Goal: Task Accomplishment & Management: Manage account settings

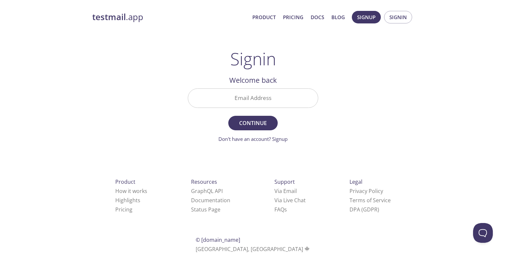
click at [259, 99] on input "Email Address" at bounding box center [253, 98] width 130 height 19
type input "[EMAIL_ADDRESS][DOMAIN_NAME]"
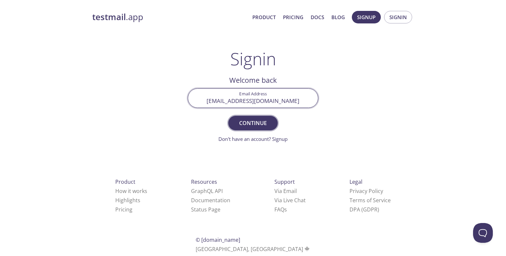
click at [261, 125] on span "Continue" at bounding box center [252, 122] width 35 height 9
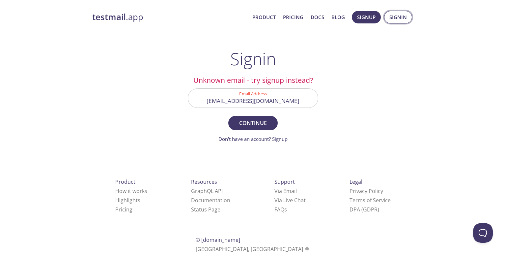
click at [395, 14] on span "Signin" at bounding box center [397, 17] width 17 height 9
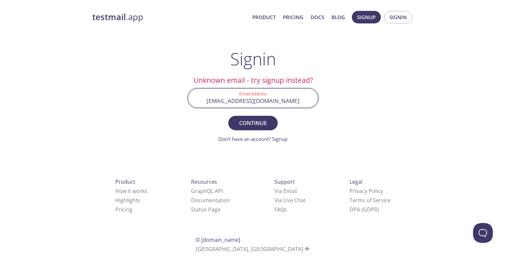
drag, startPoint x: 298, startPoint y: 102, endPoint x: 210, endPoint y: 98, distance: 87.7
click at [210, 98] on input "[EMAIL_ADDRESS][DOMAIN_NAME]" at bounding box center [253, 98] width 130 height 19
click at [260, 99] on input "Email Address" at bounding box center [253, 98] width 130 height 19
click at [261, 103] on input "Email Address" at bounding box center [253, 98] width 130 height 19
click at [396, 88] on div "testmail .app Product Pricing Docs Blog Signup Signin Signin Unknown email - tr…" at bounding box center [252, 144] width 337 height 275
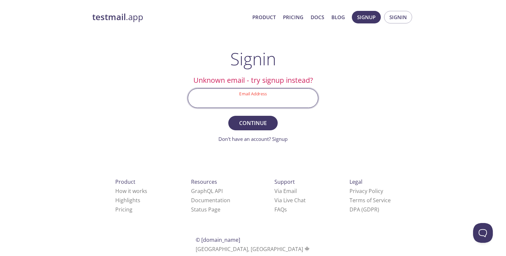
click at [259, 98] on input "Email Address" at bounding box center [253, 98] width 130 height 19
click at [343, 130] on div "testmail .app Product Pricing Docs Blog Signup Signin Signin Unknown email - tr…" at bounding box center [252, 144] width 337 height 275
click at [248, 97] on input "Email Address" at bounding box center [253, 98] width 130 height 19
type input "[PERSON_NAME][EMAIL_ADDRESS][PERSON_NAME][DOMAIN_NAME]"
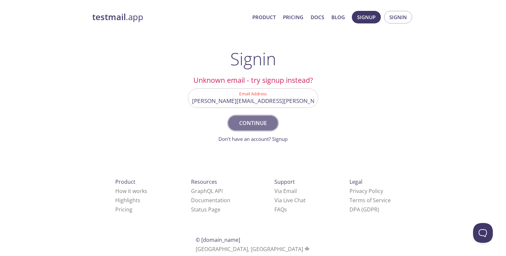
click at [252, 123] on span "Continue" at bounding box center [252, 122] width 35 height 9
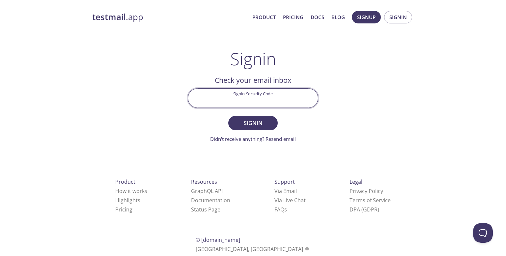
click at [275, 98] on input "Signin Security Code" at bounding box center [253, 98] width 130 height 19
paste input "K9PAZVD"
type input "K9PAZVD"
click at [255, 121] on span "Signin" at bounding box center [252, 122] width 35 height 9
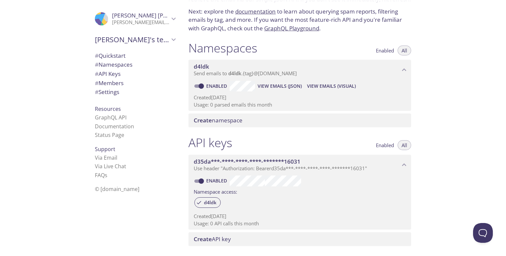
scroll to position [66, 0]
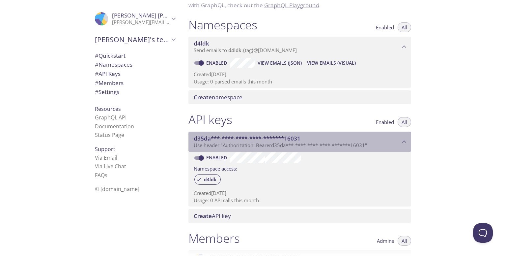
click at [406, 139] on icon "d35da***-****-****-****-*******16031 API key" at bounding box center [404, 141] width 9 height 9
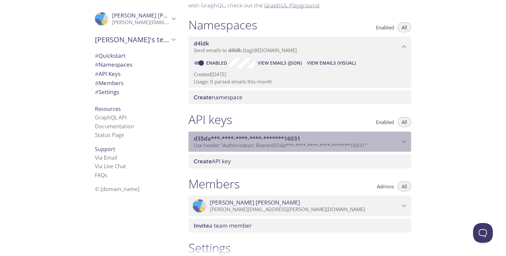
click at [406, 139] on icon "d35da***-****-****-****-*******16031 API key" at bounding box center [404, 141] width 9 height 9
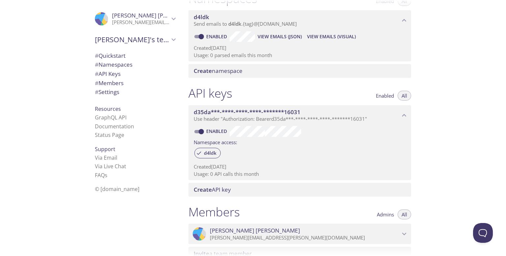
scroll to position [99, 0]
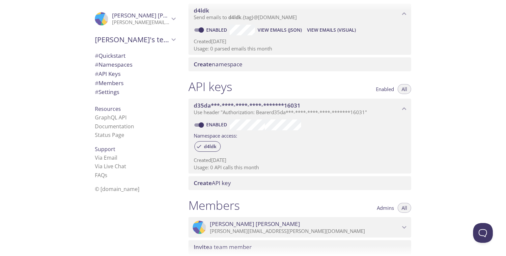
click at [402, 108] on icon "d35da***-****-****-****-*******16031 API key" at bounding box center [404, 108] width 9 height 9
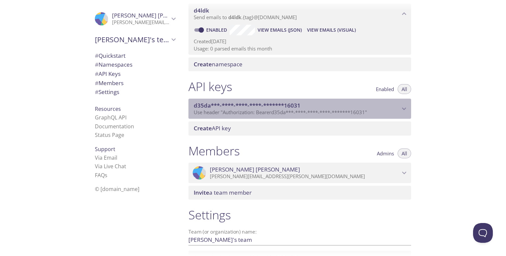
click at [402, 108] on icon "d35da***-****-****-****-*******16031 API key" at bounding box center [404, 108] width 9 height 9
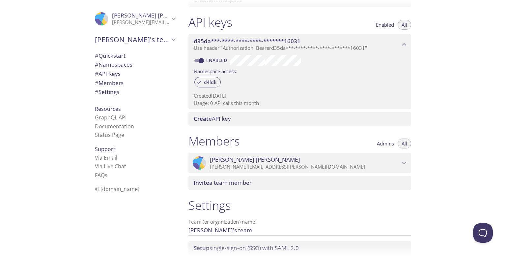
scroll to position [165, 0]
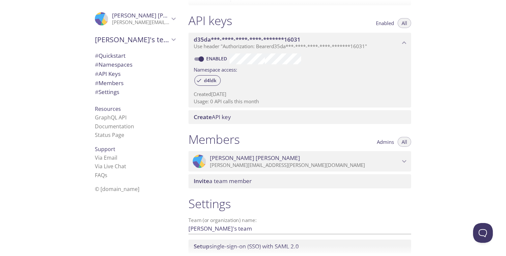
click at [376, 165] on p "[PERSON_NAME][EMAIL_ADDRESS][PERSON_NAME][DOMAIN_NAME]" at bounding box center [305, 165] width 190 height 7
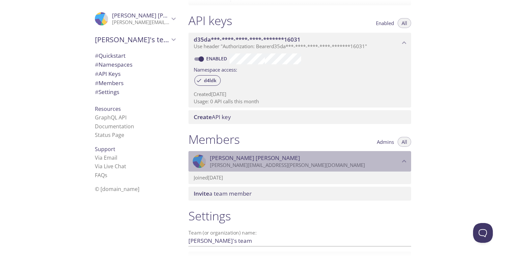
click at [325, 161] on span "Arnav Mundada" at bounding box center [305, 157] width 190 height 7
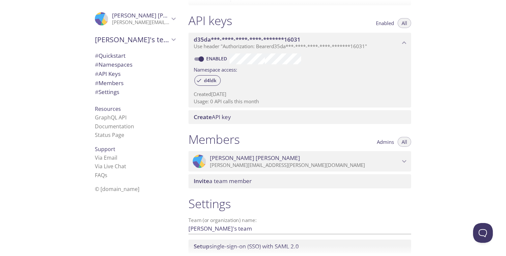
click at [238, 180] on span "Invite a team member" at bounding box center [223, 181] width 58 height 8
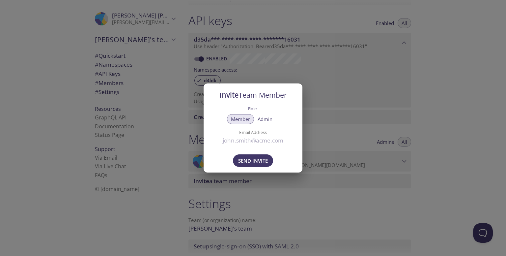
click at [265, 119] on span "Admin" at bounding box center [265, 119] width 15 height 0
click at [263, 141] on input "Email Address" at bounding box center [252, 140] width 83 height 11
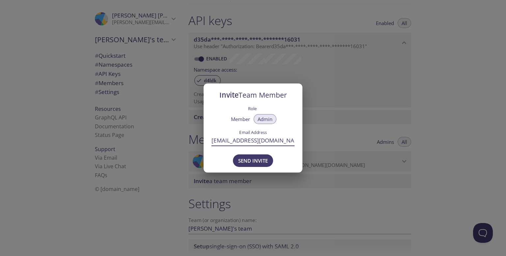
scroll to position [0, 5]
type input "[EMAIL_ADDRESS][DOMAIN_NAME]"
click at [257, 157] on span "Send Invite" at bounding box center [253, 160] width 30 height 9
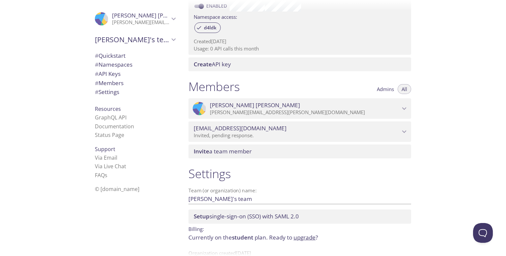
scroll to position [231, 0]
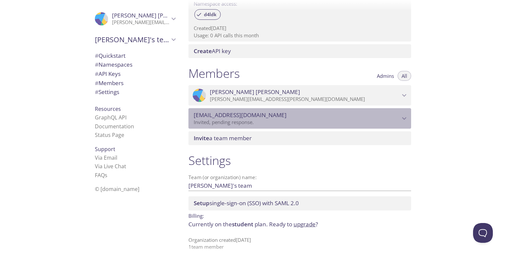
click at [258, 118] on span "[EMAIL_ADDRESS][DOMAIN_NAME]" at bounding box center [240, 114] width 93 height 7
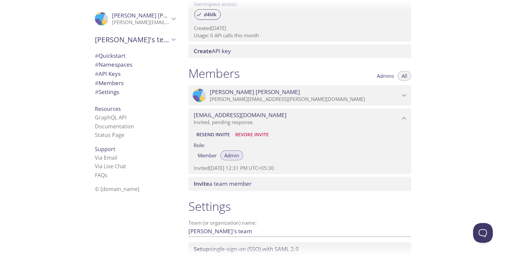
click at [231, 155] on span "Admin" at bounding box center [231, 155] width 15 height 0
type button "admin"
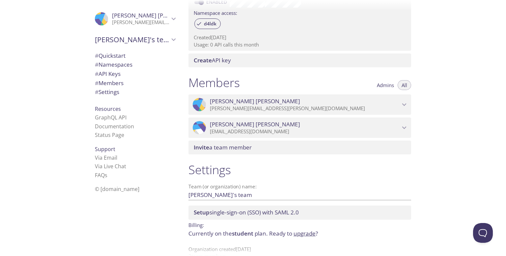
scroll to position [231, 0]
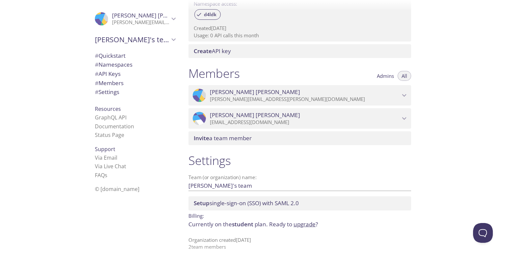
click at [315, 116] on span "[PERSON_NAME]" at bounding box center [305, 114] width 190 height 7
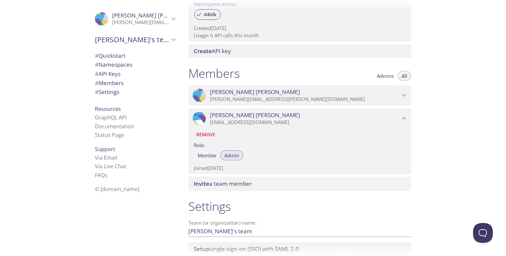
click at [238, 101] on p "[PERSON_NAME][EMAIL_ADDRESS][PERSON_NAME][DOMAIN_NAME]" at bounding box center [305, 99] width 190 height 7
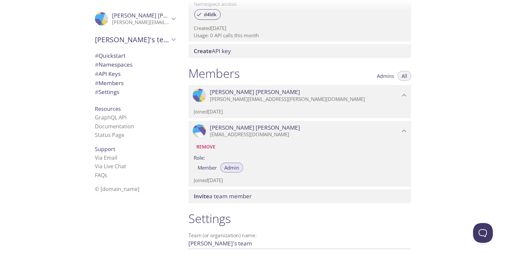
click at [261, 100] on p "[PERSON_NAME][EMAIL_ADDRESS][PERSON_NAME][DOMAIN_NAME]" at bounding box center [305, 99] width 190 height 7
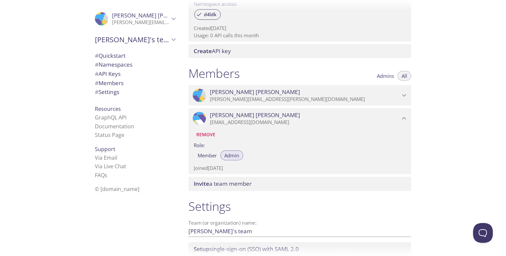
click at [261, 100] on p "[PERSON_NAME][EMAIL_ADDRESS][PERSON_NAME][DOMAIN_NAME]" at bounding box center [305, 99] width 190 height 7
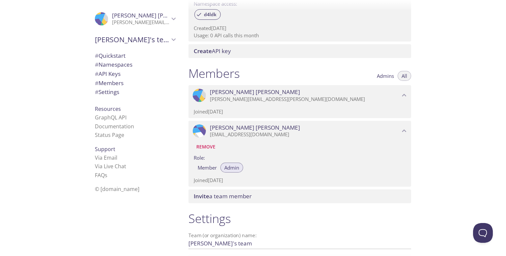
click at [266, 130] on span "[PERSON_NAME]" at bounding box center [305, 127] width 190 height 7
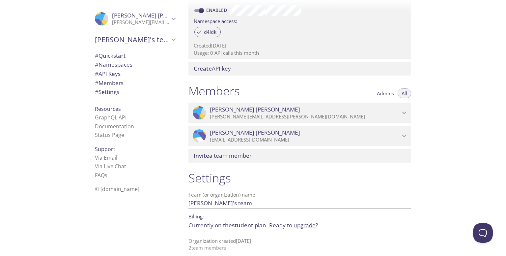
scroll to position [219, 0]
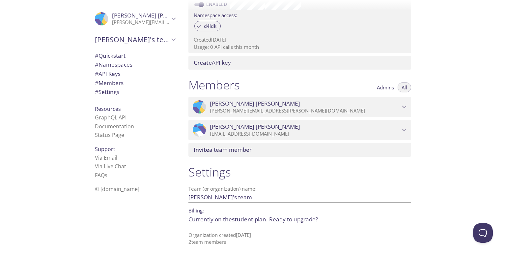
click at [261, 114] on div ".cls-1 { fill: #6d5ca8; } .cls-2 { fill: #3fc191; } .cls-3 { fill: #3b4752; } .…" at bounding box center [299, 106] width 223 height 20
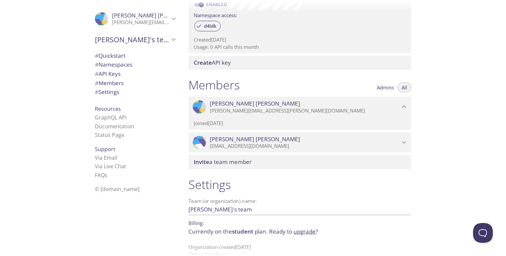
click at [256, 145] on p "[EMAIL_ADDRESS][DOMAIN_NAME]" at bounding box center [305, 146] width 190 height 7
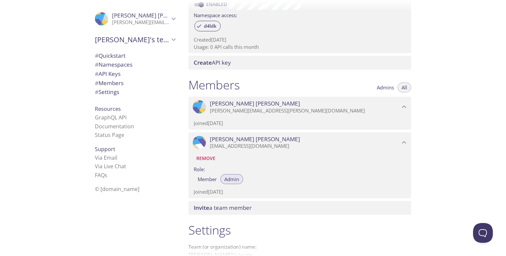
click at [263, 114] on div ".cls-1 { fill: #6d5ca8; } .cls-2 { fill: #3fc191; } .cls-3 { fill: #3b4752; } .…" at bounding box center [299, 106] width 223 height 20
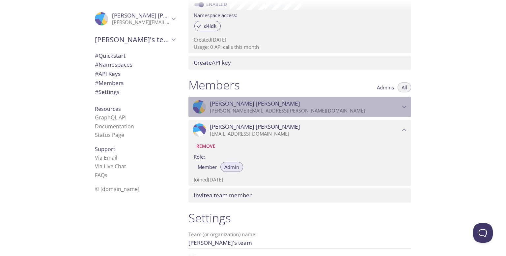
click at [264, 113] on p "[PERSON_NAME][EMAIL_ADDRESS][PERSON_NAME][DOMAIN_NAME]" at bounding box center [305, 110] width 190 height 7
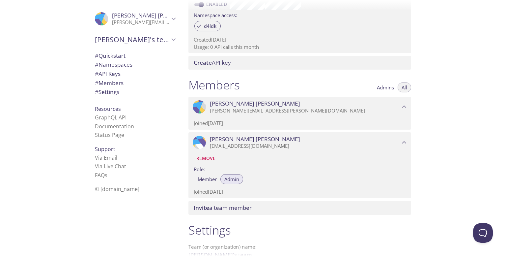
click at [264, 113] on p "[PERSON_NAME][EMAIL_ADDRESS][PERSON_NAME][DOMAIN_NAME]" at bounding box center [305, 110] width 190 height 7
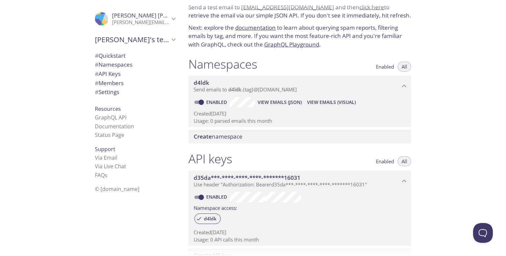
scroll to position [21, 0]
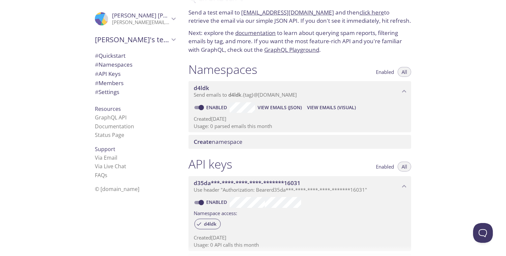
click at [385, 72] on span "Enabled" at bounding box center [385, 72] width 18 height 0
click at [404, 72] on span "All" at bounding box center [404, 72] width 6 height 0
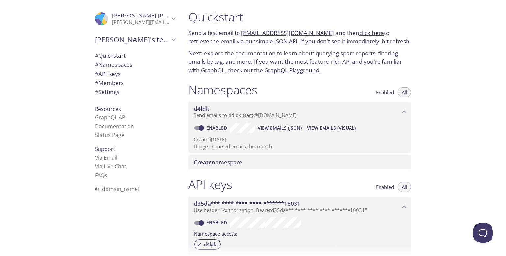
scroll to position [0, 0]
click at [291, 127] on span "View Emails (JSON)" at bounding box center [280, 129] width 44 height 8
click at [324, 128] on span "View Emails (Visual)" at bounding box center [331, 129] width 49 height 8
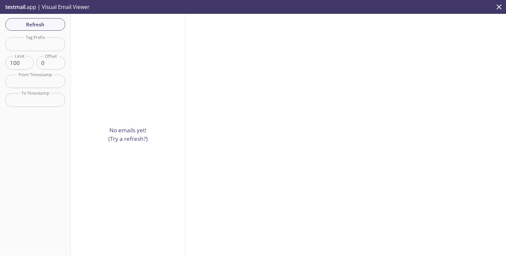
click at [137, 133] on p "No emails yet! (Try a refresh?)" at bounding box center [127, 134] width 39 height 17
click at [138, 135] on p "No emails yet! (Try a refresh?)" at bounding box center [127, 134] width 39 height 17
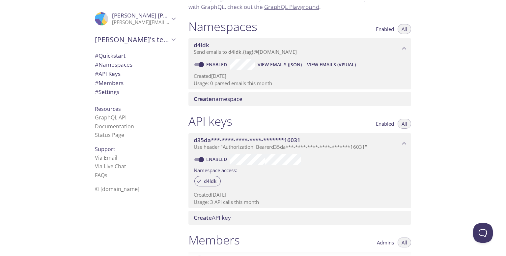
scroll to position [66, 0]
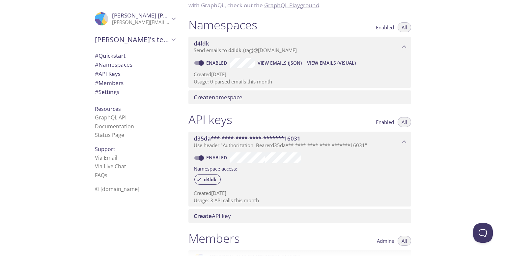
click at [341, 146] on span "Use header "Authorization: Bearer d35da***-****-****-****-*******16031 "" at bounding box center [280, 145] width 173 height 7
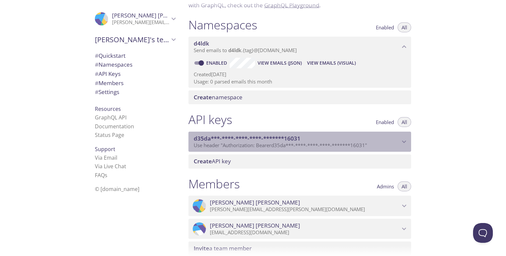
click at [341, 146] on span "Use header "Authorization: Bearer d35da***-****-****-****-*******16031 "" at bounding box center [280, 145] width 173 height 7
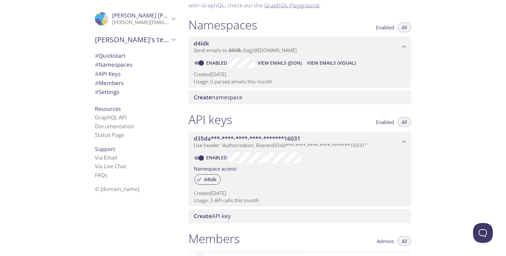
click at [341, 146] on span "Use header "Authorization: Bearer d35da***-****-****-****-*******16031 "" at bounding box center [280, 145] width 173 height 7
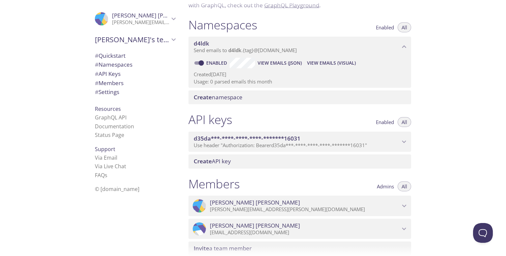
click at [341, 146] on span "Use header "Authorization: Bearer d35da***-****-****-****-*******16031 "" at bounding box center [280, 145] width 173 height 7
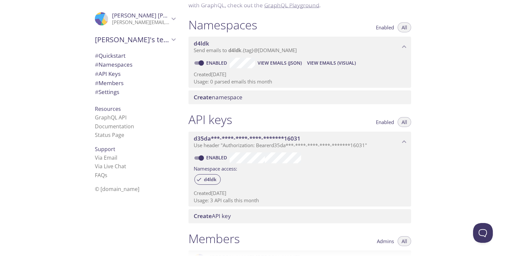
click at [341, 146] on span "Use header "Authorization: Bearer d35da***-****-****-****-*******16031 "" at bounding box center [280, 145] width 173 height 7
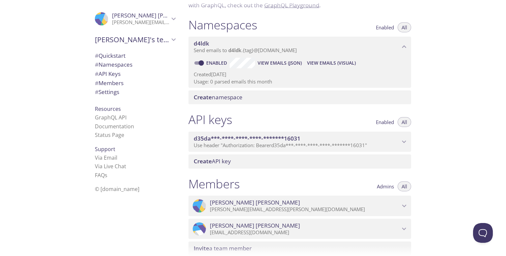
click at [341, 146] on span "Use header "Authorization: Bearer d35da***-****-****-****-*******16031 "" at bounding box center [280, 145] width 173 height 7
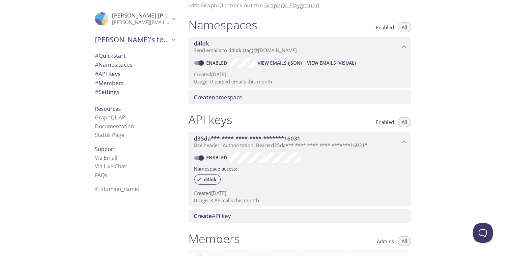
click at [341, 146] on span "Use header "Authorization: Bearer d35da***-****-****-****-*******16031 "" at bounding box center [280, 145] width 173 height 7
